Goal: Check status: Check status

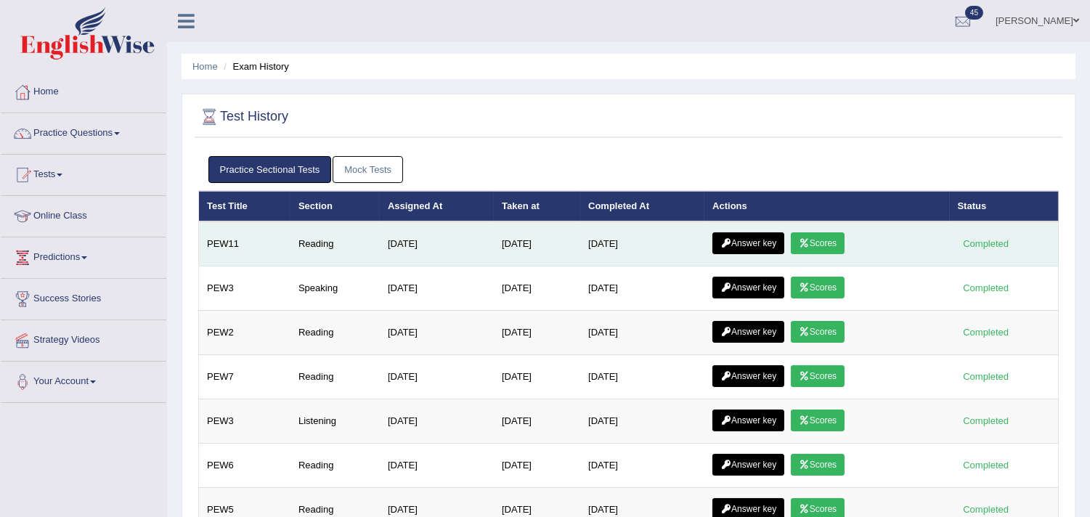
click at [832, 234] on link "Scores" at bounding box center [818, 243] width 54 height 22
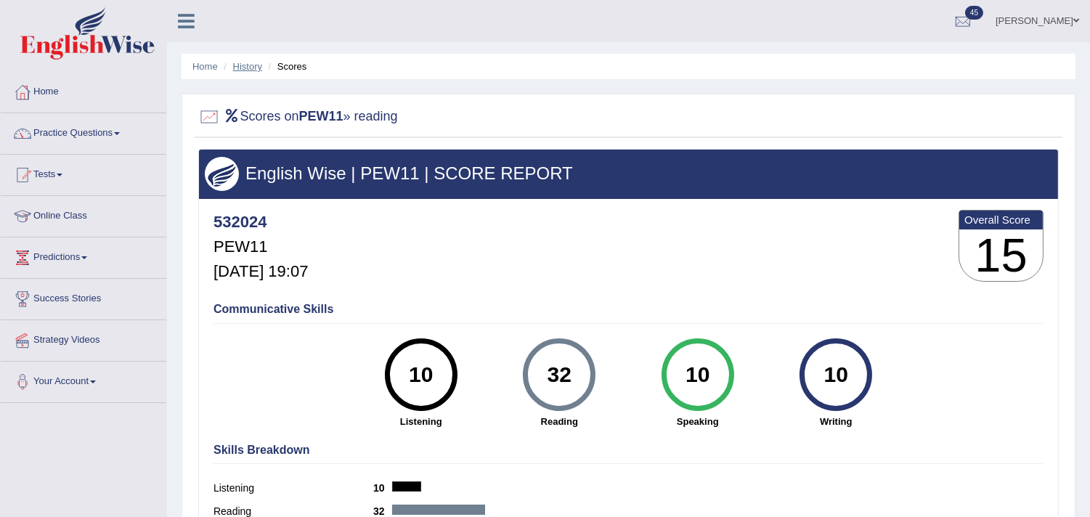
click at [248, 69] on link "History" at bounding box center [247, 66] width 29 height 11
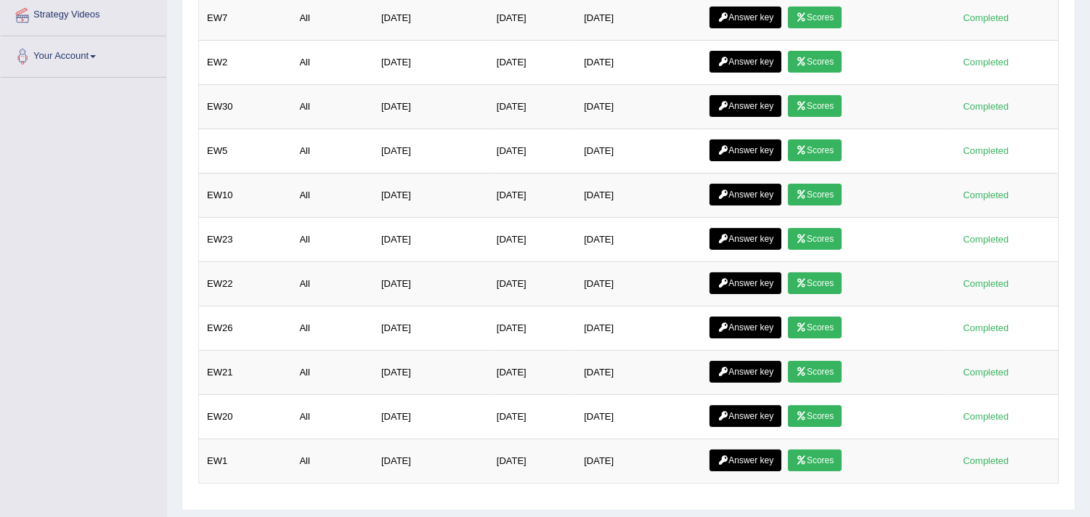
scroll to position [441, 0]
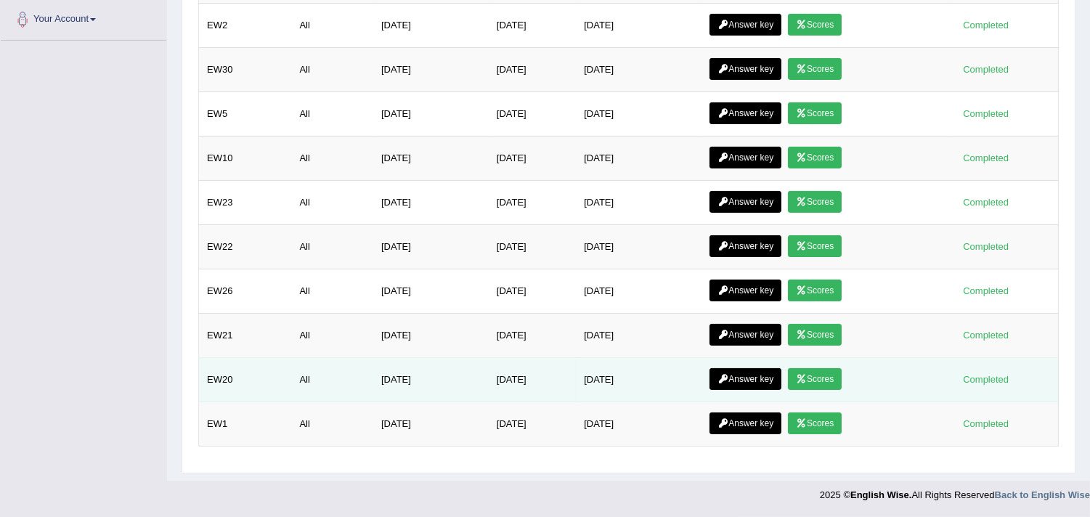
click at [818, 375] on link "Scores" at bounding box center [815, 379] width 54 height 22
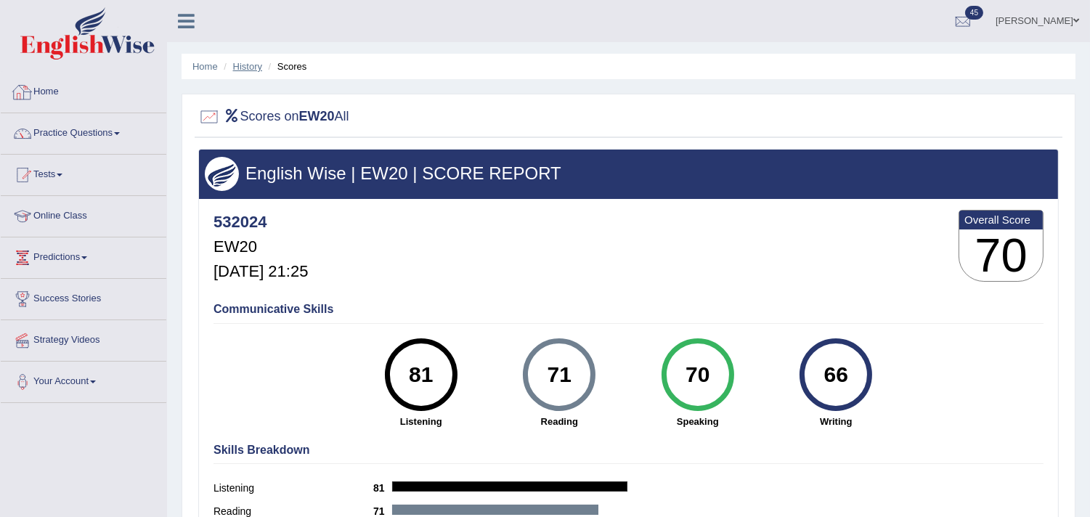
click at [240, 66] on link "History" at bounding box center [247, 66] width 29 height 11
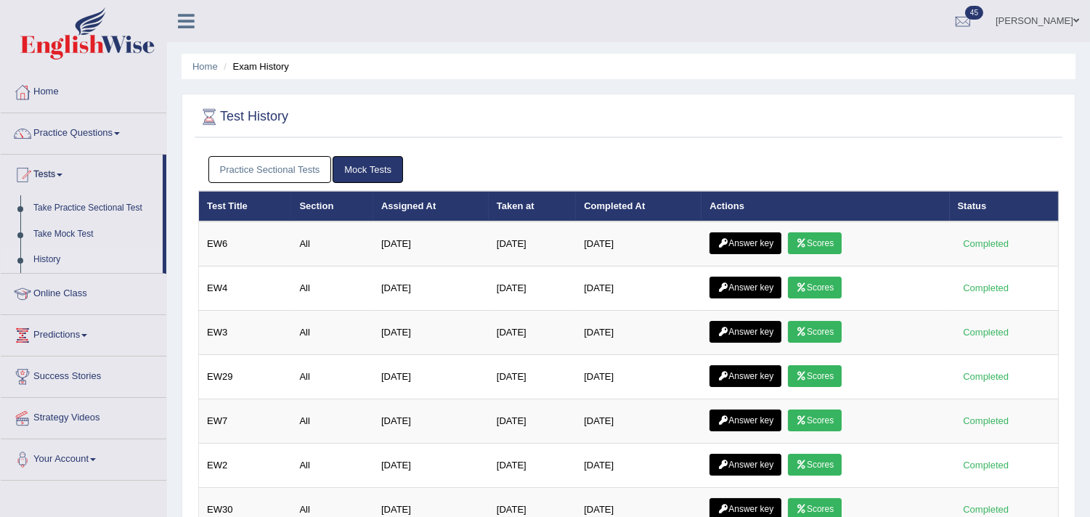
click at [270, 173] on link "Practice Sectional Tests" at bounding box center [269, 169] width 123 height 27
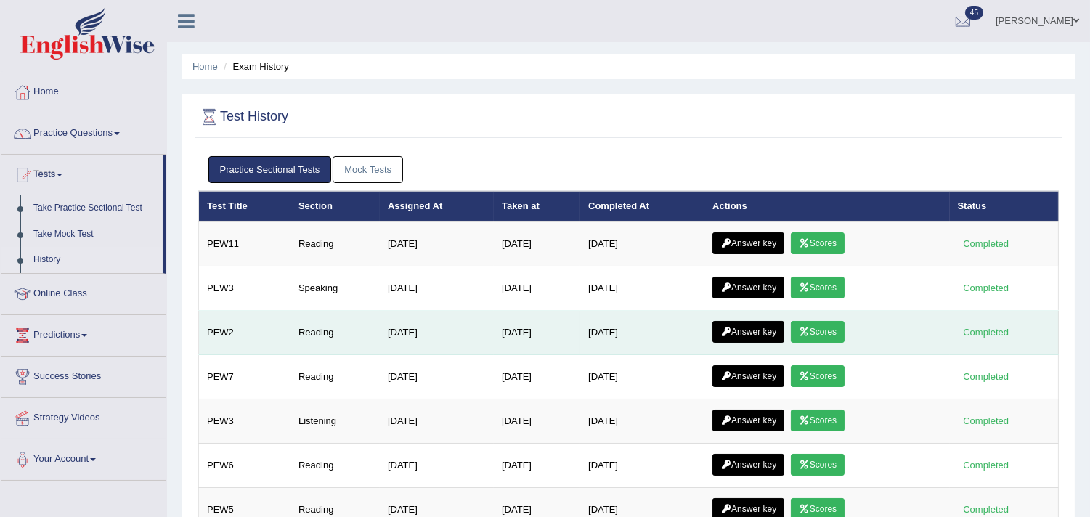
click at [829, 325] on link "Scores" at bounding box center [818, 332] width 54 height 22
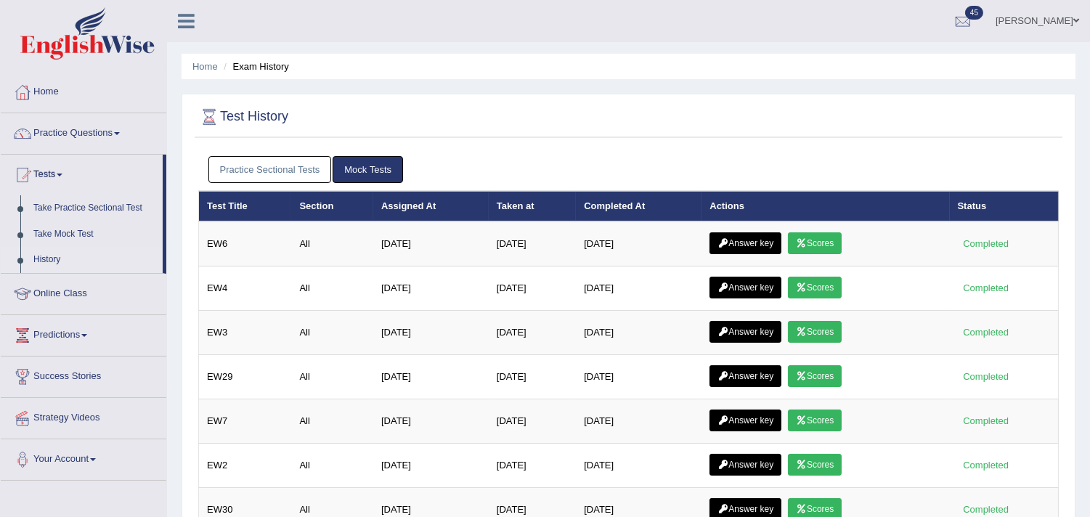
click at [295, 164] on link "Practice Sectional Tests" at bounding box center [269, 169] width 123 height 27
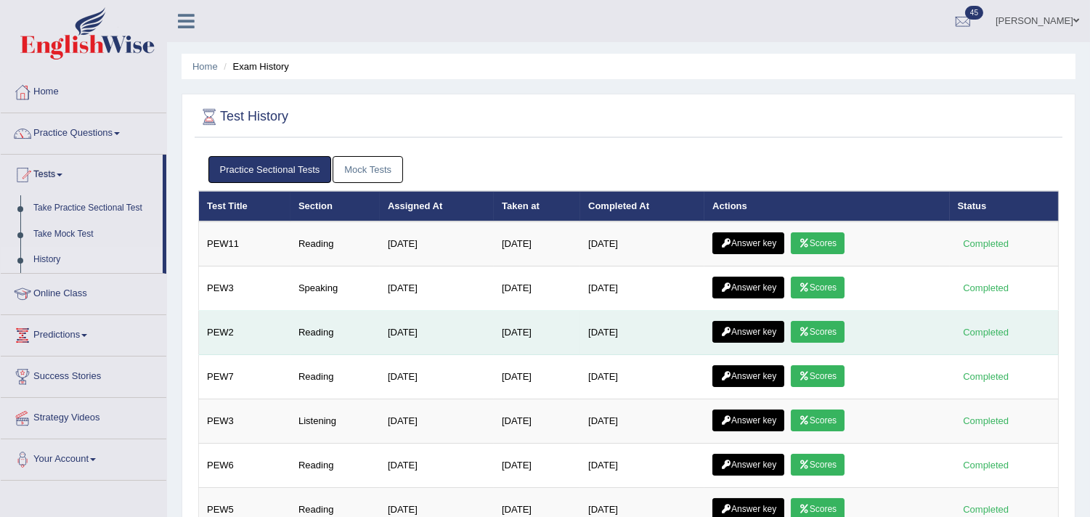
scroll to position [81, 0]
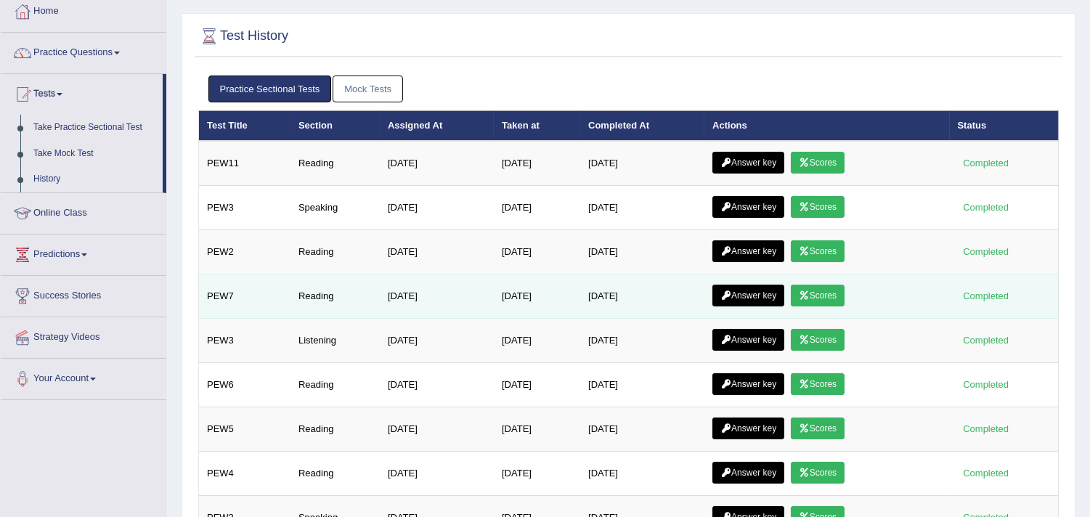
click at [835, 293] on link "Scores" at bounding box center [818, 296] width 54 height 22
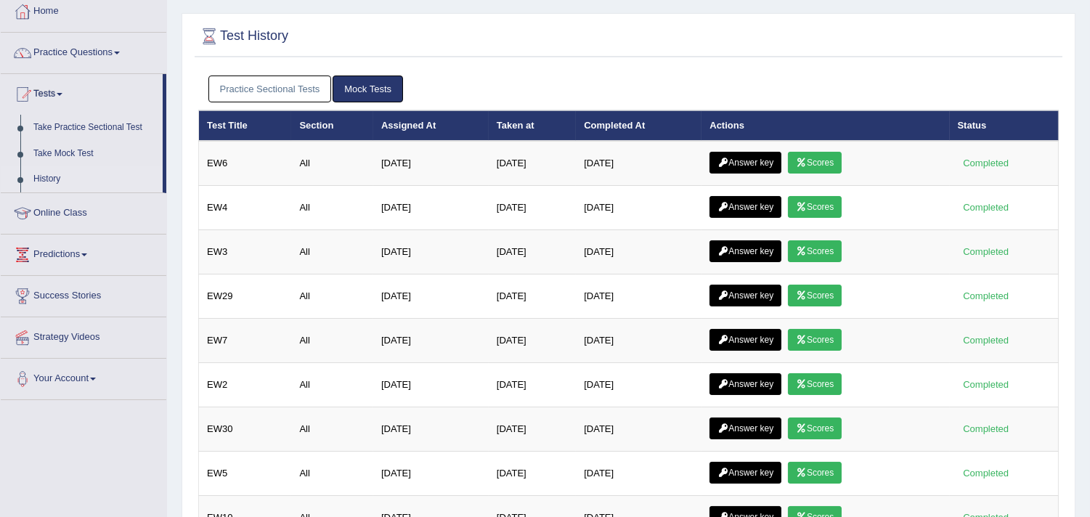
click at [301, 95] on link "Practice Sectional Tests" at bounding box center [269, 88] width 123 height 27
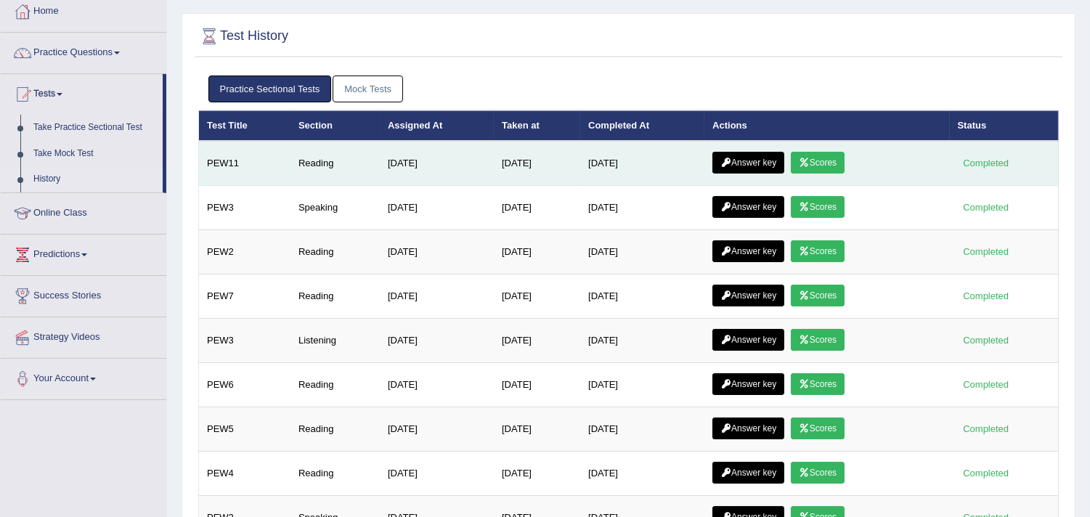
click at [759, 155] on link "Answer key" at bounding box center [748, 163] width 72 height 22
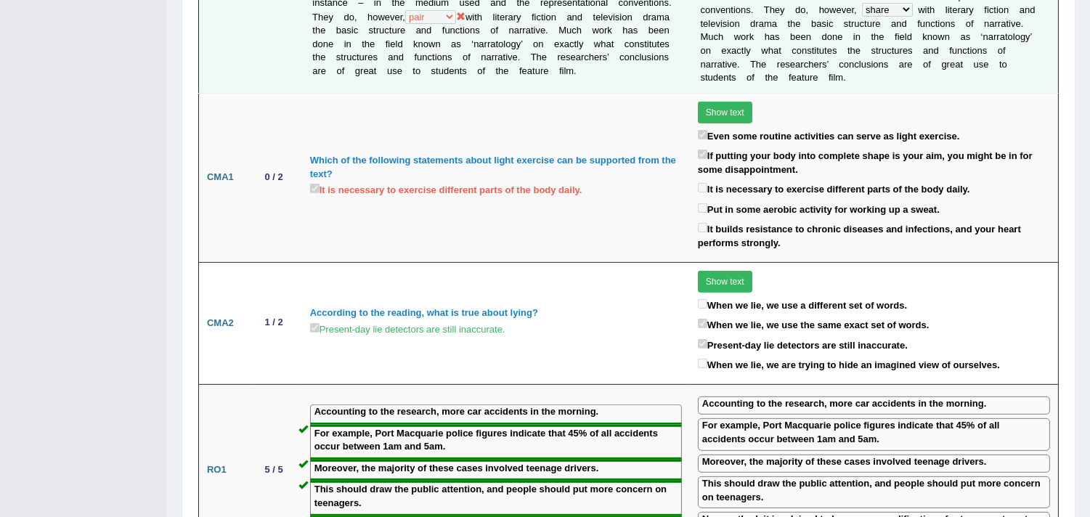
scroll to position [1120, 0]
